Goal: Check status: Check status

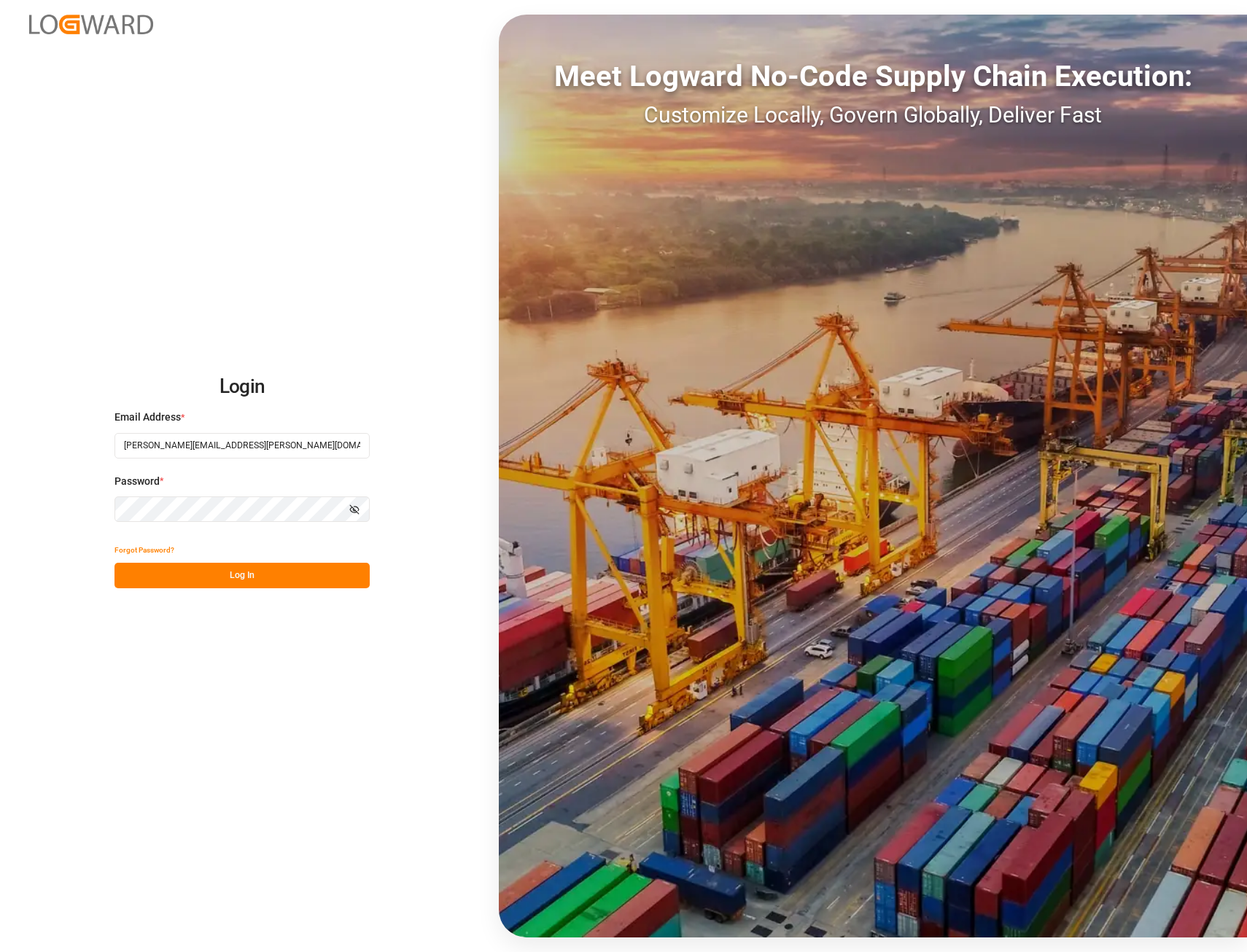
click at [303, 574] on button "Log In" at bounding box center [242, 576] width 255 height 26
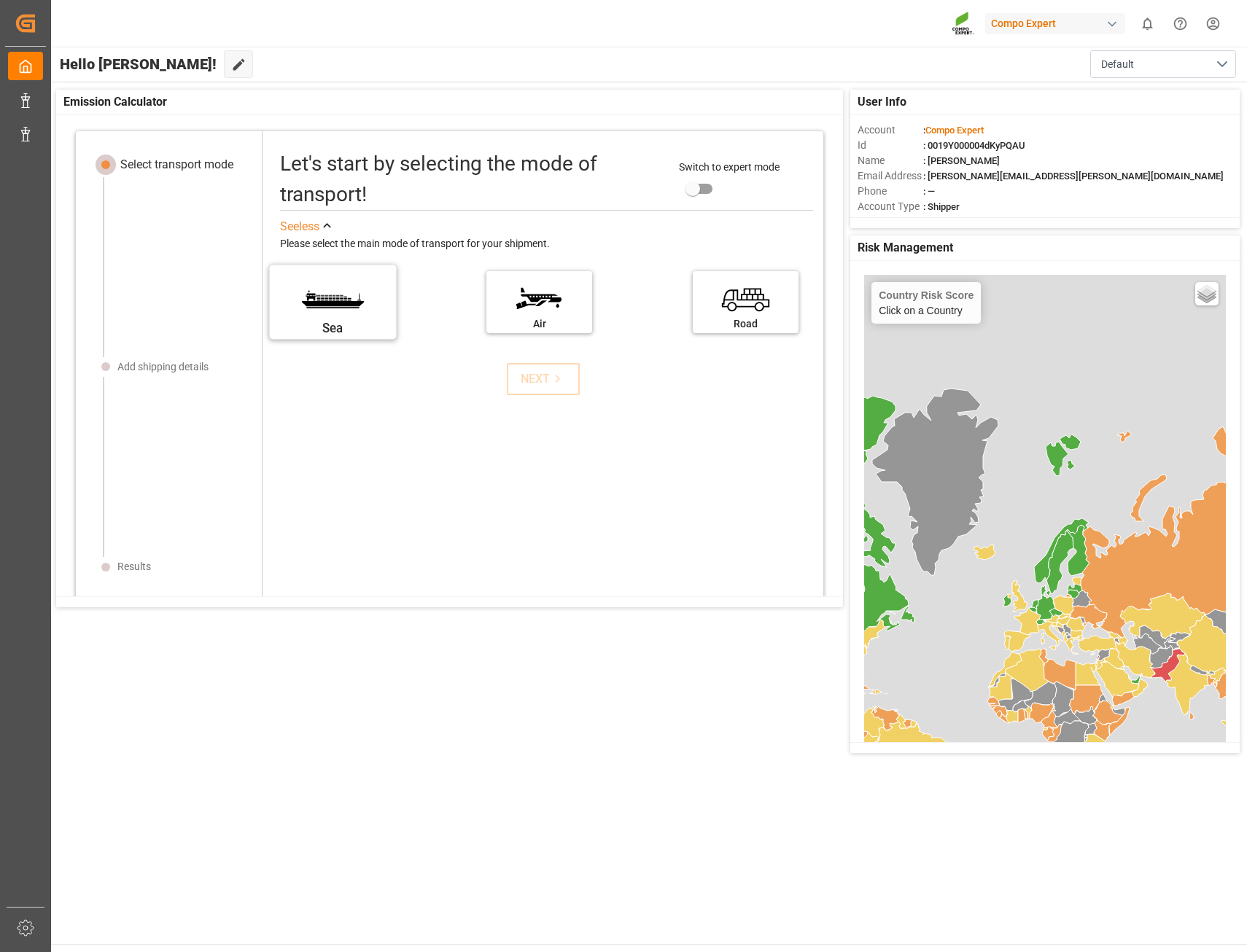
click at [366, 300] on label "Sea" at bounding box center [333, 298] width 109 height 61
click at [0, 0] on input "Sea" at bounding box center [0, 0] width 0 height 0
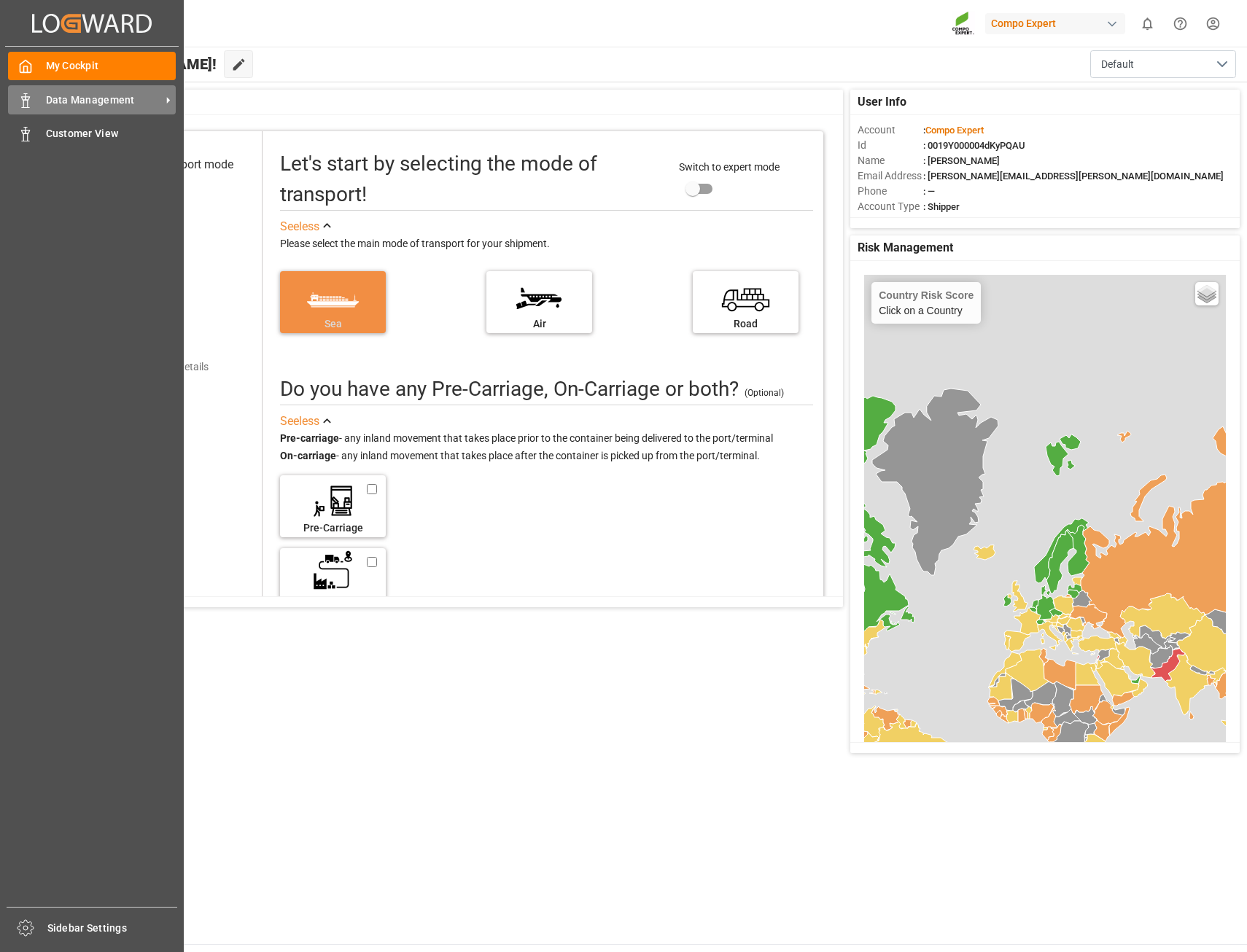
click at [16, 103] on div at bounding box center [20, 100] width 25 height 16
click at [94, 136] on span "Customer View" at bounding box center [111, 133] width 130 height 16
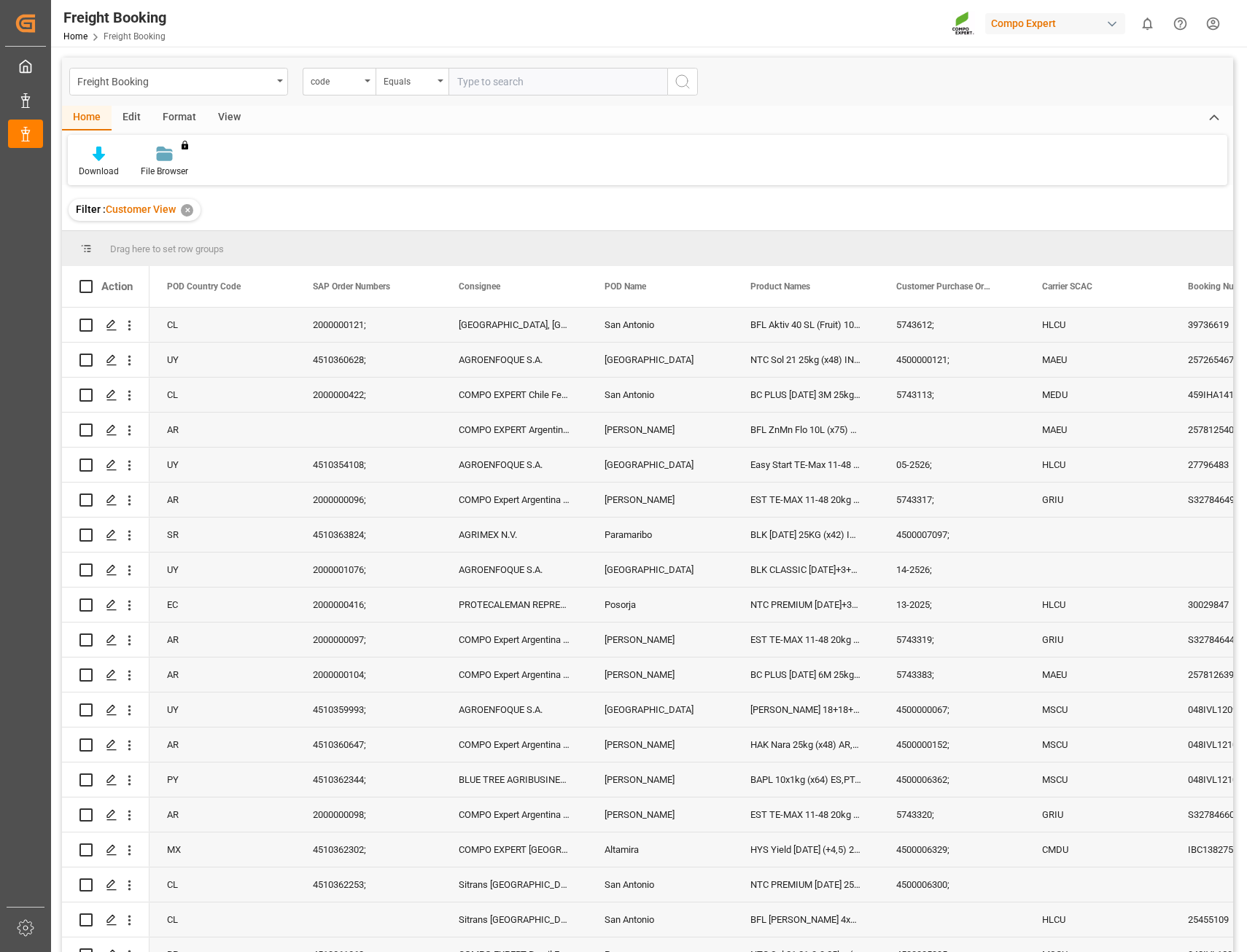
click at [509, 89] on input "text" at bounding box center [557, 81] width 219 height 28
type input "2000000016"
click at [688, 84] on icon "search button" at bounding box center [682, 81] width 18 height 18
